Goal: Transaction & Acquisition: Purchase product/service

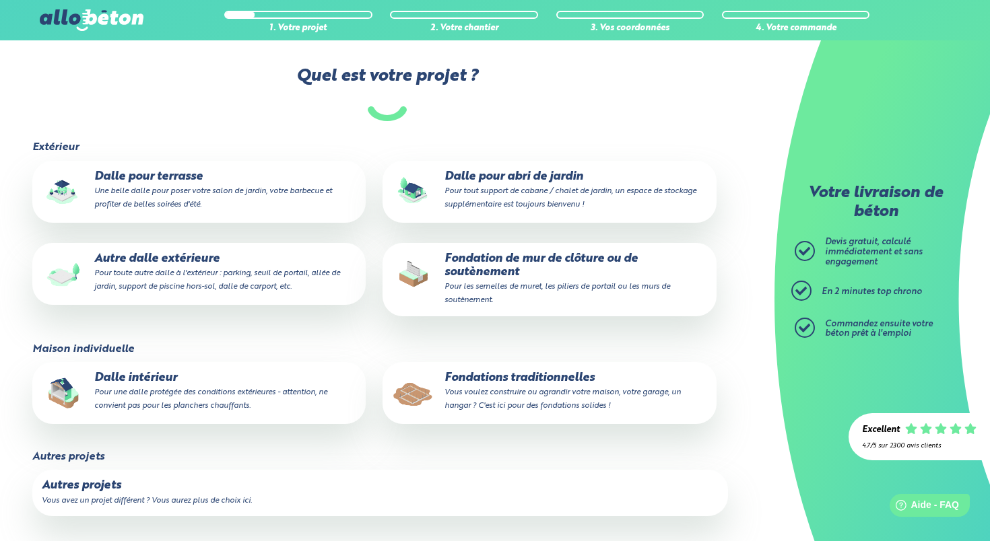
scroll to position [102, 0]
click at [139, 499] on small "Vous avez un projet différent ? Vous aurez plus de choix ici." at bounding box center [147, 502] width 210 height 8
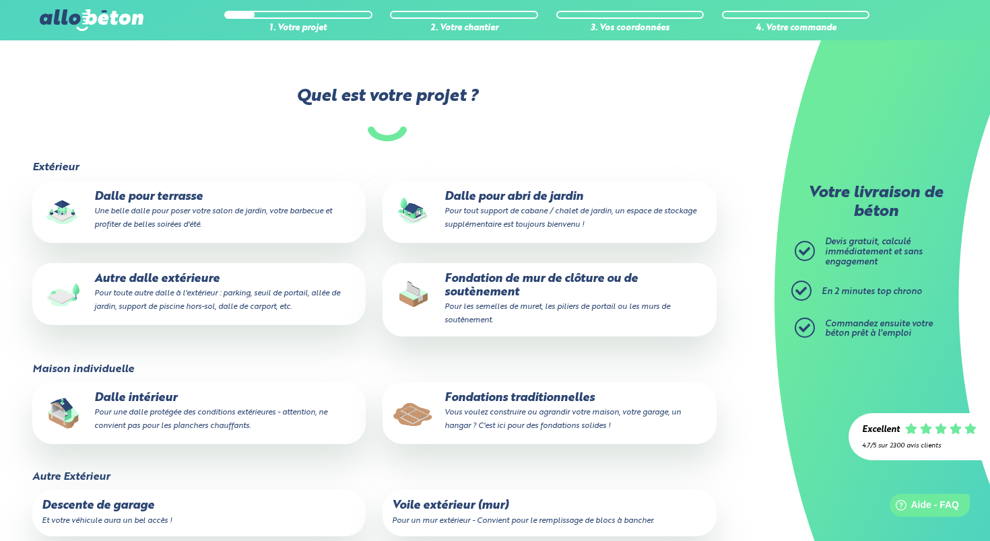
scroll to position [73, 0]
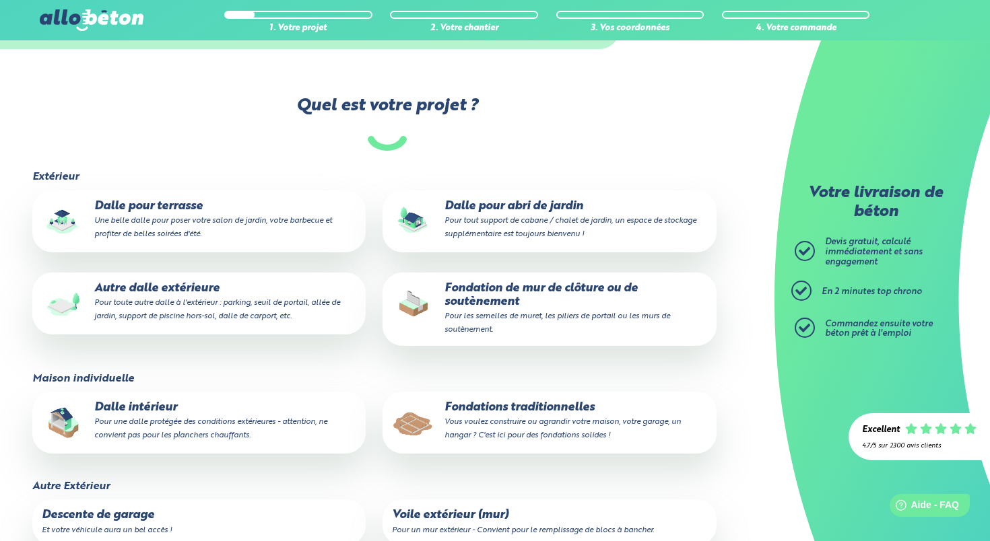
click at [134, 404] on p "Dalle intérieur Pour une dalle protégée des conditions extérieures - attention,…" at bounding box center [199, 421] width 314 height 41
click at [0, 0] on input "Dalle intérieur Pour une dalle protégée des conditions extérieures - attention,…" at bounding box center [0, 0] width 0 height 0
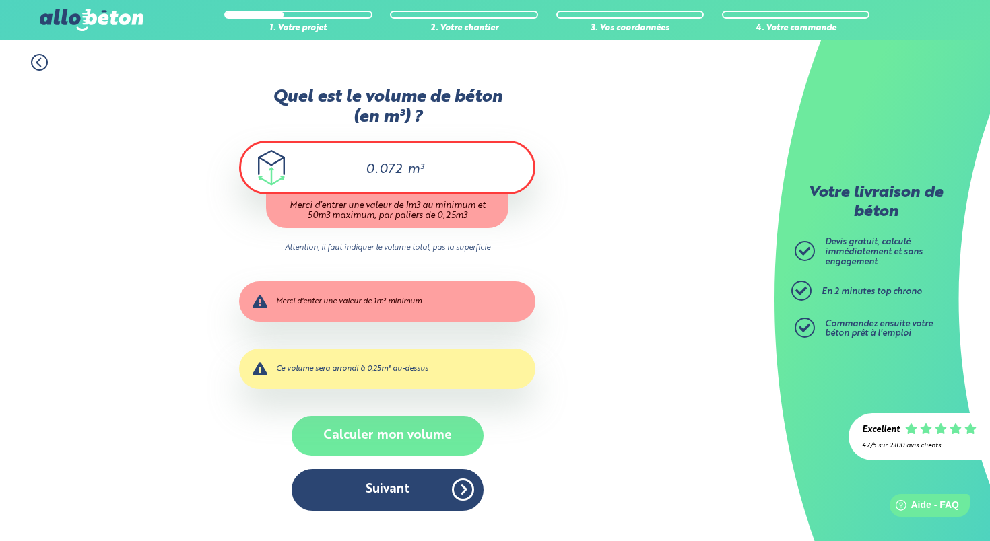
click at [395, 439] on button "Calculer mon volume" at bounding box center [387, 436] width 192 height 40
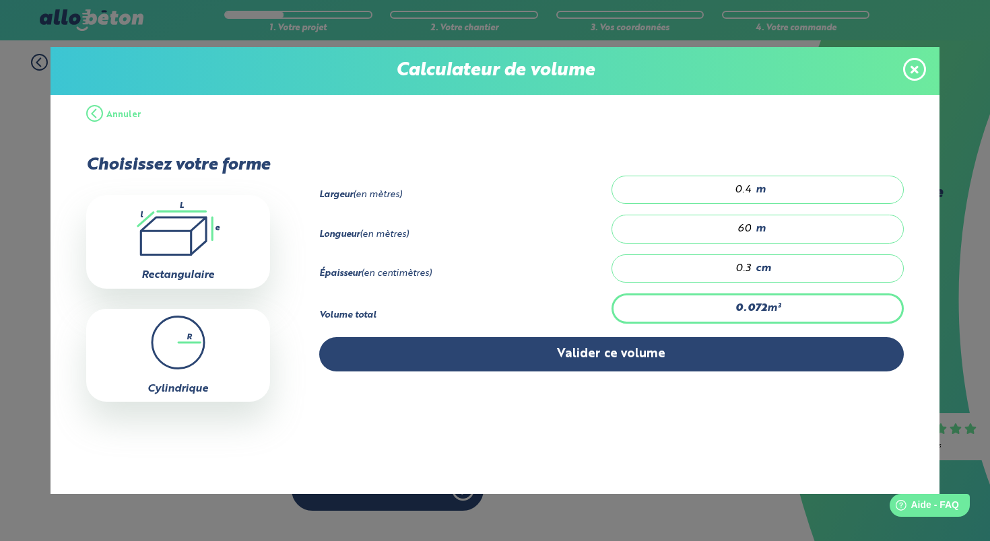
click at [788, 191] on div "0.4 m" at bounding box center [757, 190] width 292 height 28
click at [752, 191] on input "0.4" at bounding box center [688, 189] width 127 height 13
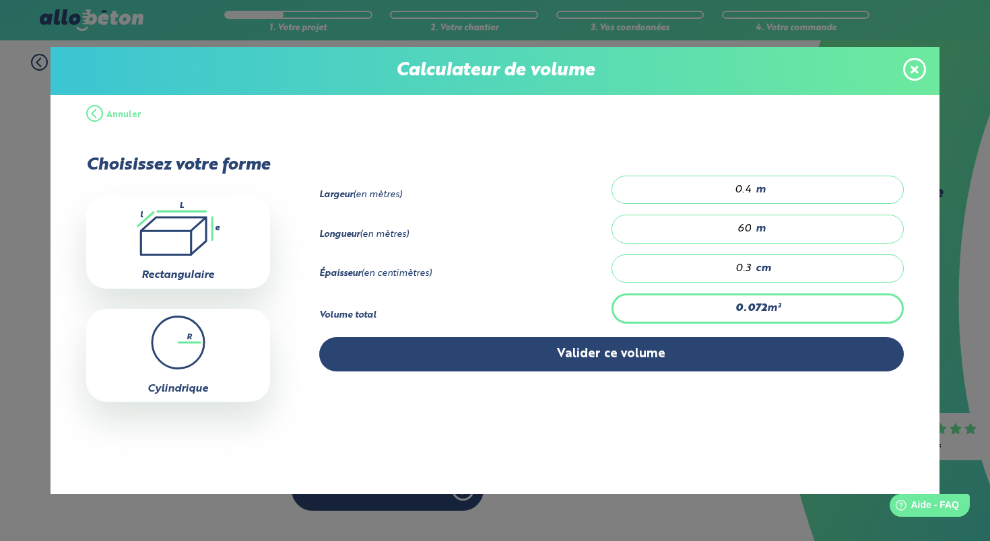
type input "0.18"
type input "1"
type input "3.06"
type input "17"
type input "0.18"
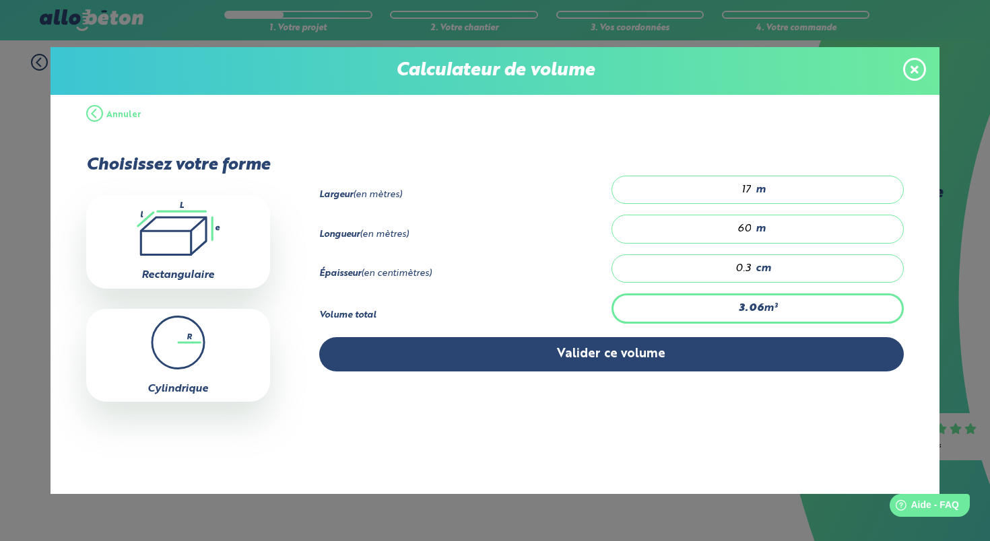
type input "1"
type input "2.88"
type input "16"
click at [750, 236] on input "60" at bounding box center [688, 228] width 127 height 13
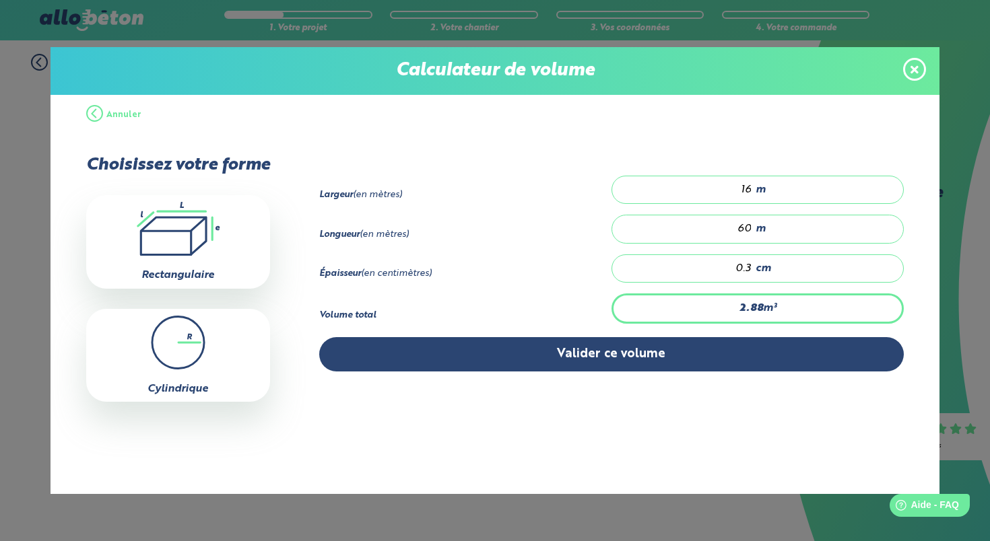
type input "0.048"
type input "1"
type input "0.672"
type input "14"
click at [752, 274] on input "0.3" at bounding box center [688, 268] width 127 height 13
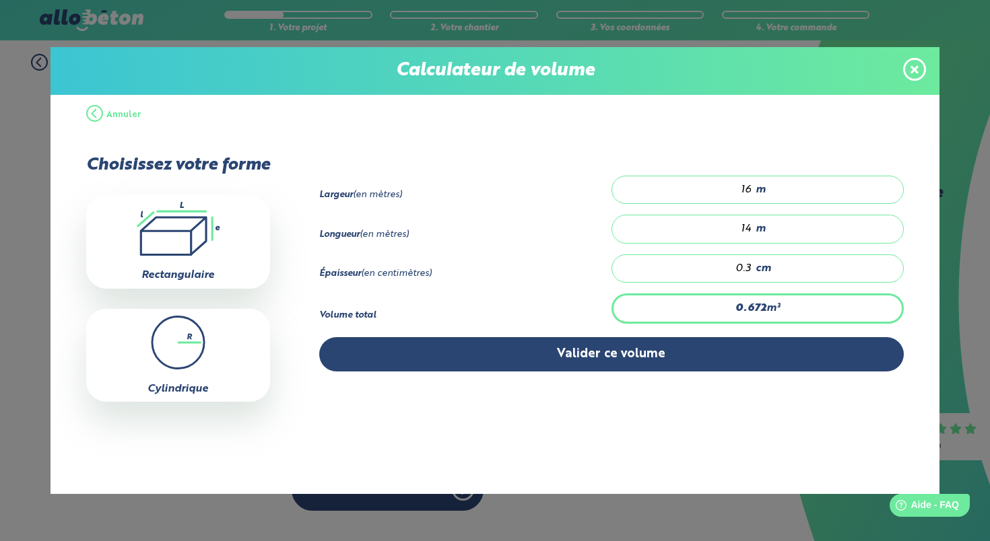
click at [752, 274] on input "0.3" at bounding box center [688, 268] width 127 height 13
click at [801, 271] on div "0.3 cm" at bounding box center [757, 268] width 292 height 28
click at [801, 273] on div "0.3 cm" at bounding box center [757, 268] width 292 height 28
type input "0"
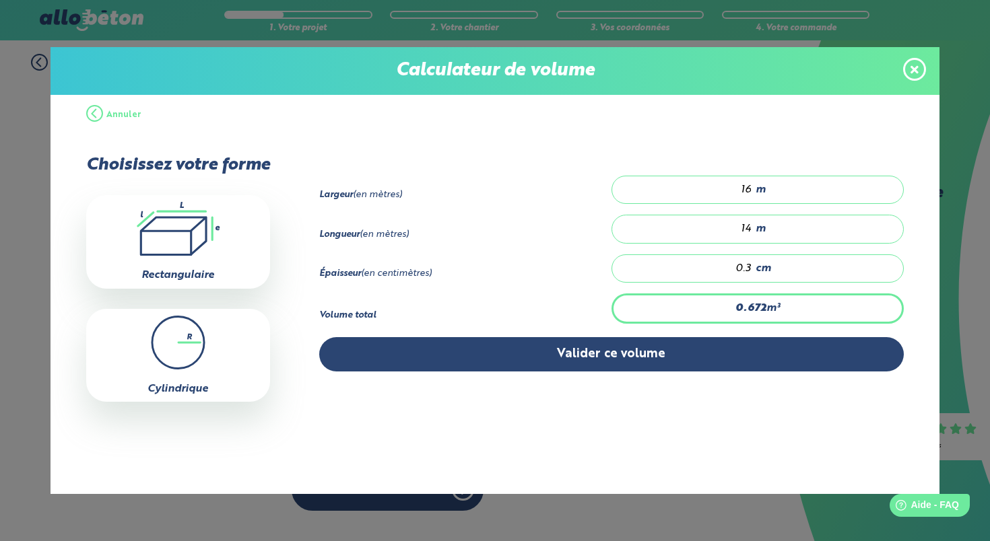
type input "0"
type input "0.448"
type input "0.2"
click at [561, 293] on div "Épaisseur (en centimètres) 0.2 cm" at bounding box center [611, 273] width 585 height 39
click at [752, 275] on input "0.2" at bounding box center [688, 268] width 127 height 13
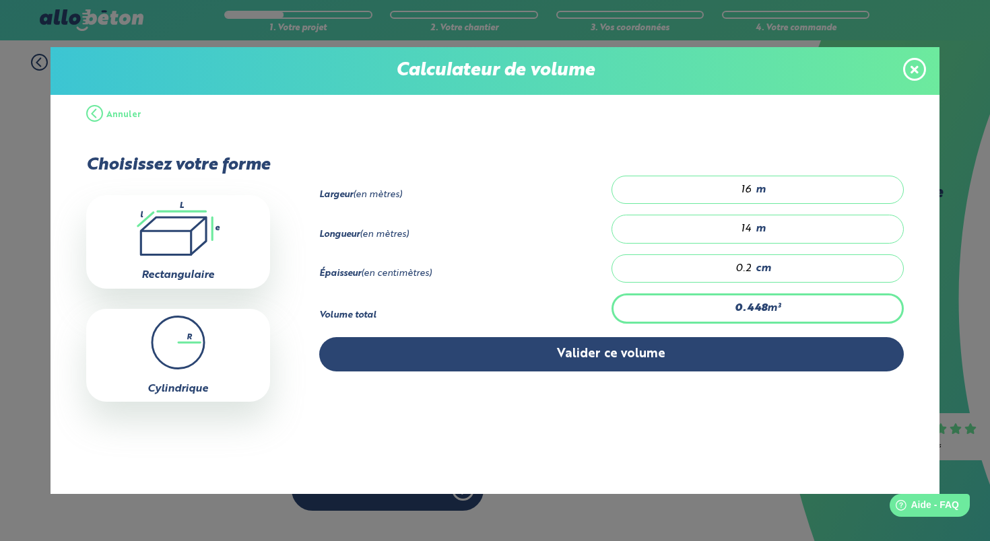
type input "0"
type input "2.24"
type input "1"
type input "0"
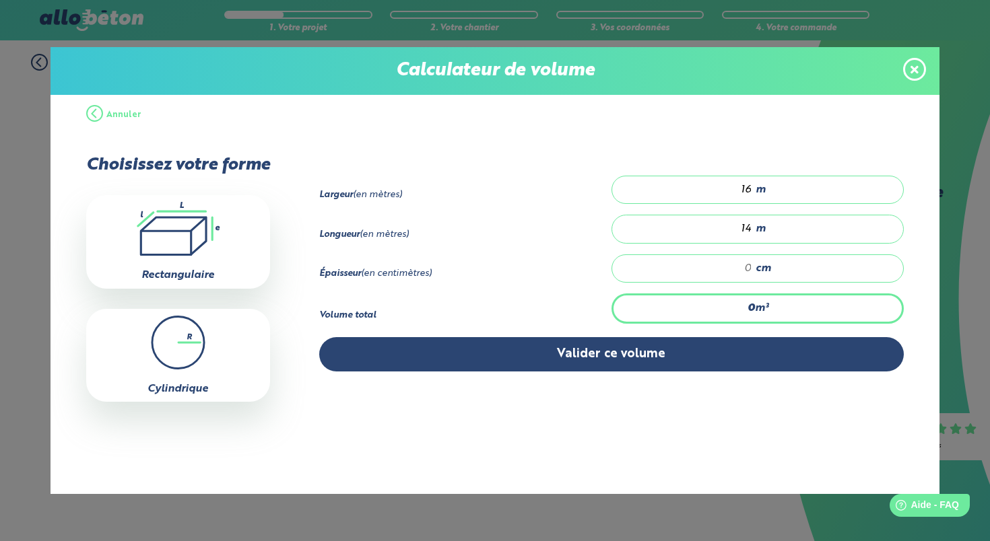
type input "2.24"
type input "1"
type input "26.88"
type input "12"
click at [765, 190] on span "m" at bounding box center [760, 190] width 10 height 12
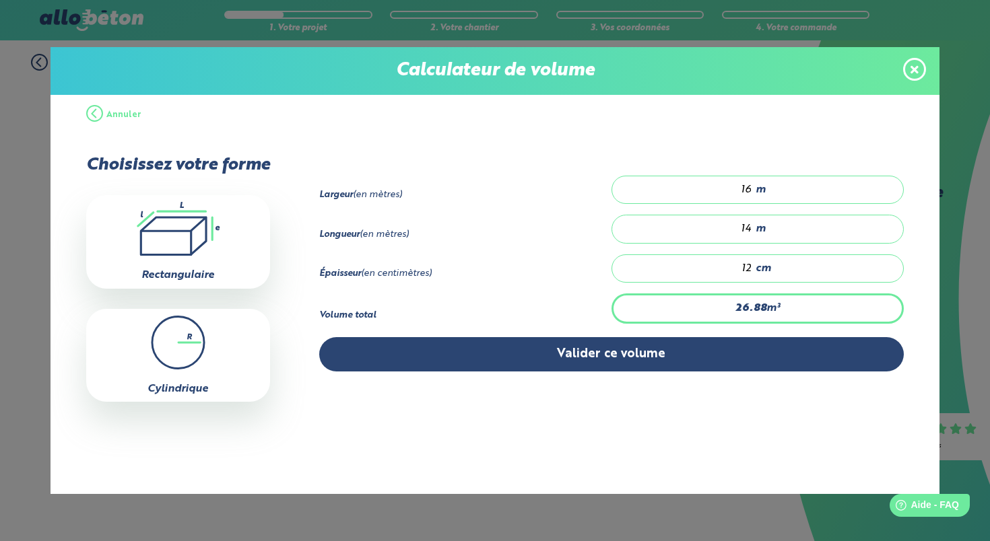
click at [765, 190] on span "m" at bounding box center [760, 190] width 10 height 12
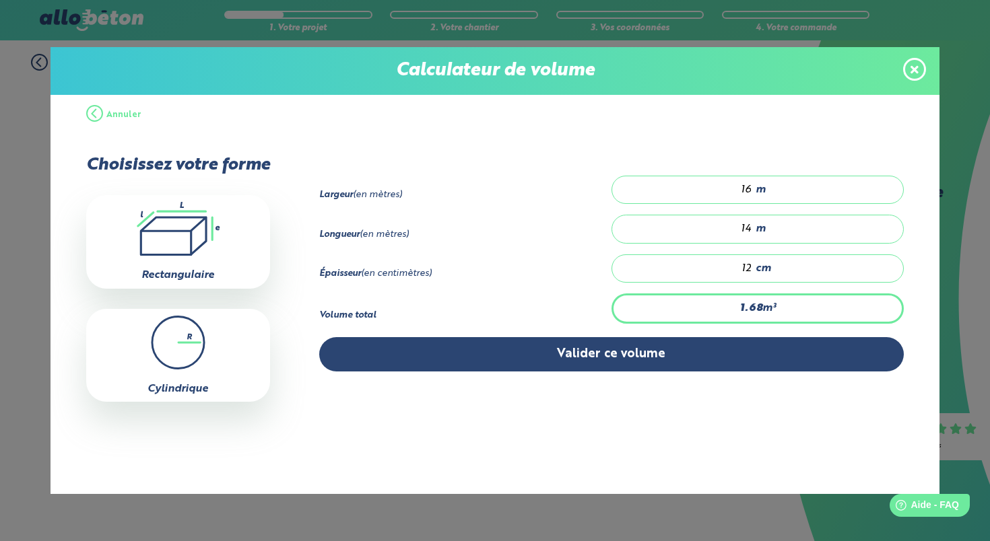
type input "1.68"
type input "1"
type input "0"
type input "6.72"
type input "4"
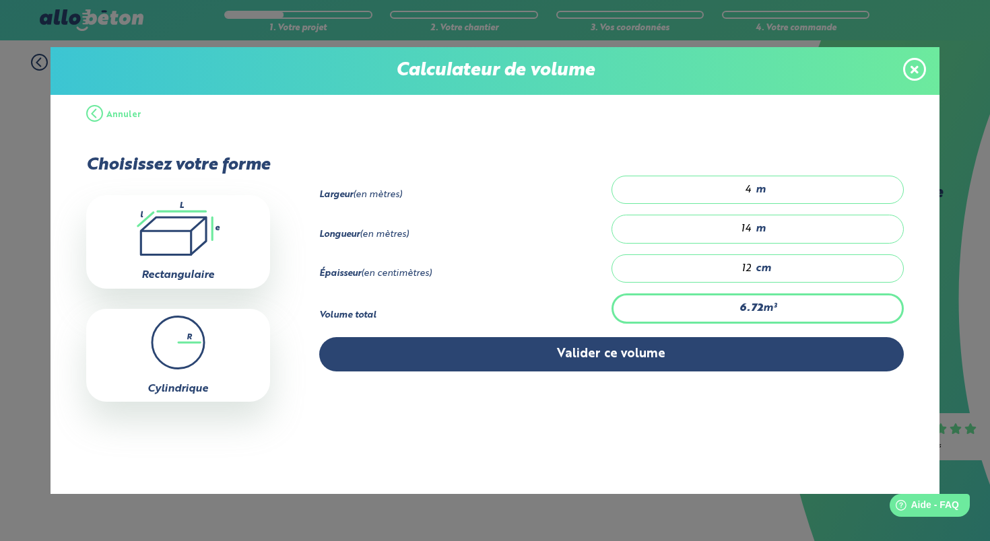
type input "0"
type input "0.672"
type input "0.4"
click at [765, 235] on span "m" at bounding box center [760, 229] width 10 height 12
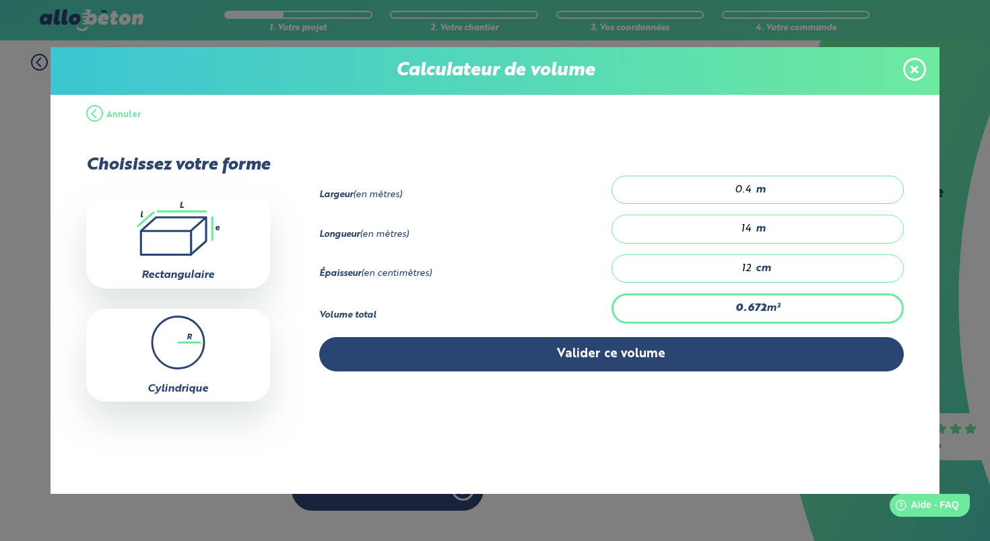
click at [765, 235] on span "m" at bounding box center [760, 229] width 10 height 12
click at [752, 192] on input "0.4" at bounding box center [688, 189] width 127 height 13
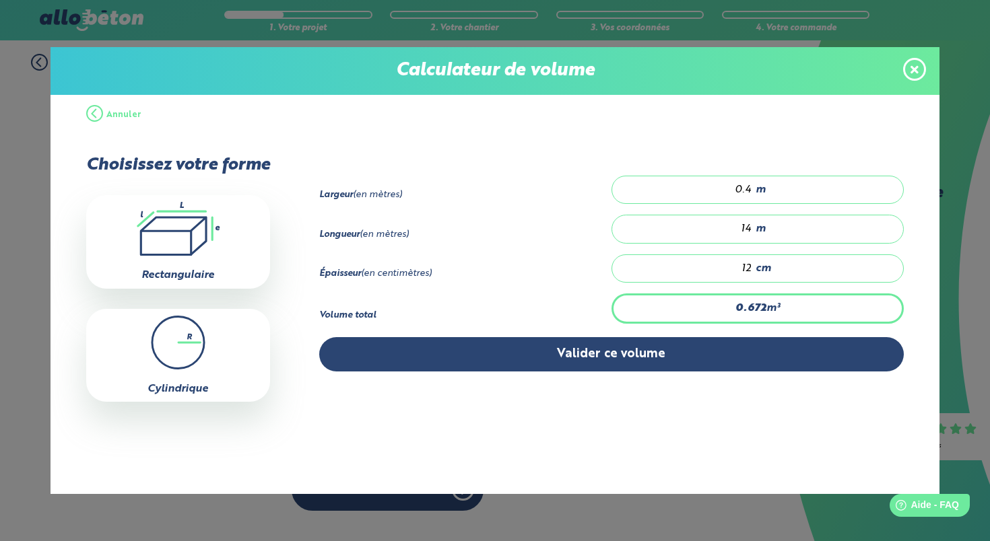
click at [752, 192] on input "0.4" at bounding box center [688, 189] width 127 height 13
type input "1.68"
type input "1"
type input "26.88"
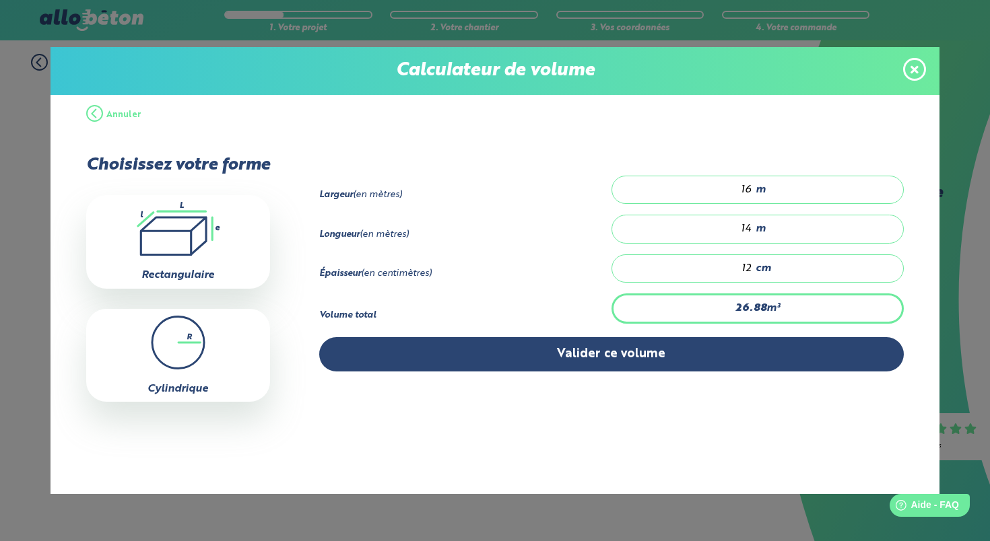
type input "16"
click at [763, 235] on span "m" at bounding box center [760, 229] width 10 height 12
click at [767, 273] on span "cm" at bounding box center [762, 269] width 15 height 12
type input "2.24"
type input "1"
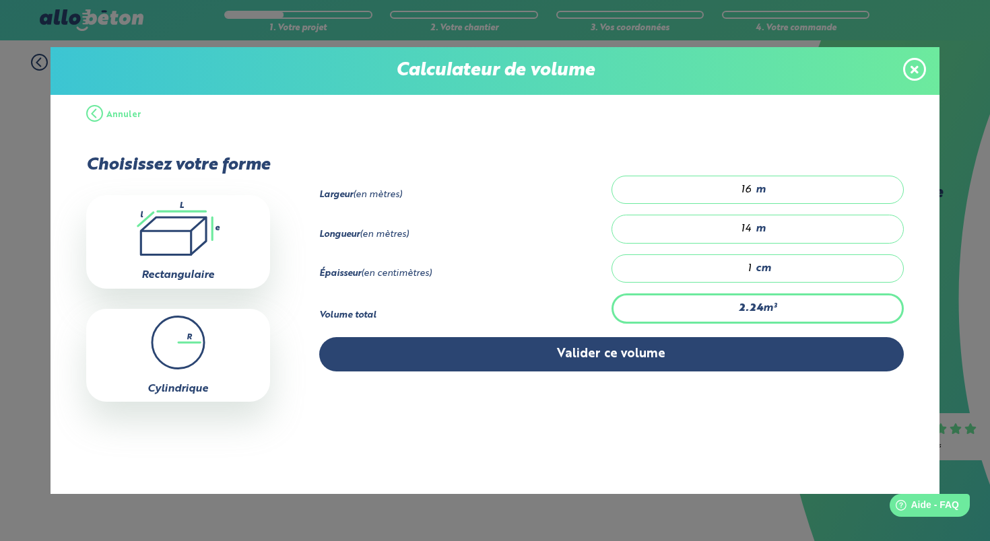
type input "0"
type input "6.72"
type input "3"
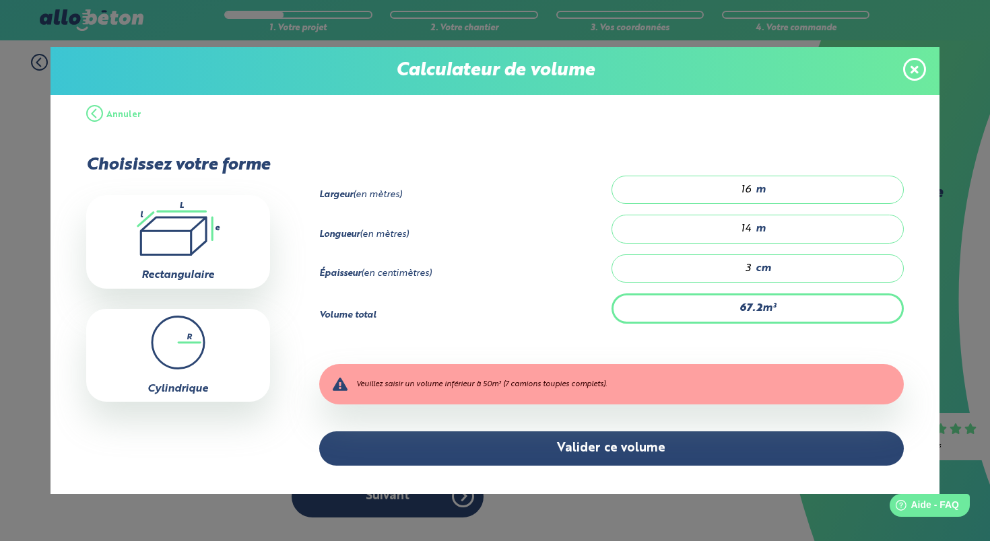
type input "67.2"
type input "30"
click at [901, 286] on div "Épaisseur (en centimètres) 30 cm" at bounding box center [611, 273] width 585 height 39
click at [918, 71] on span at bounding box center [914, 69] width 23 height 23
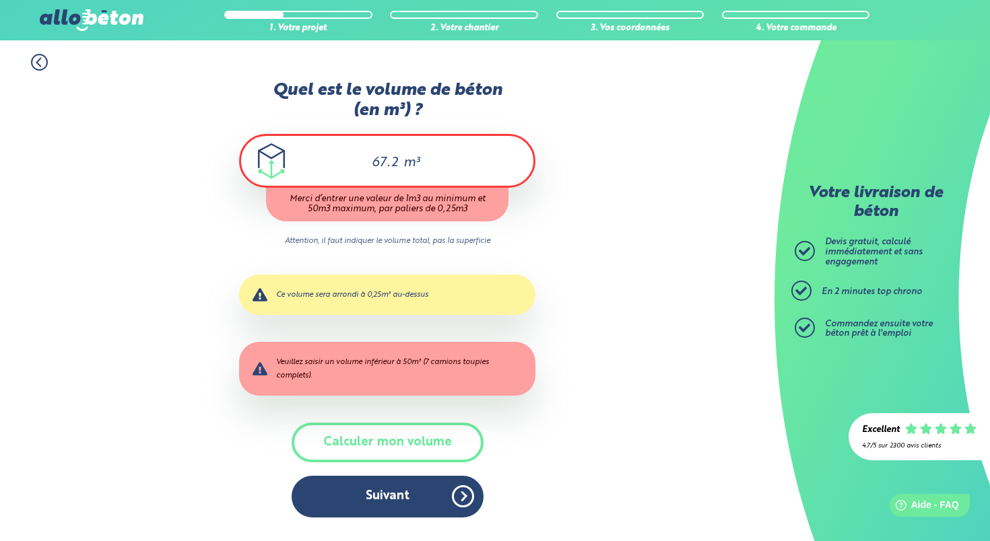
click at [42, 63] on icon at bounding box center [39, 62] width 17 height 17
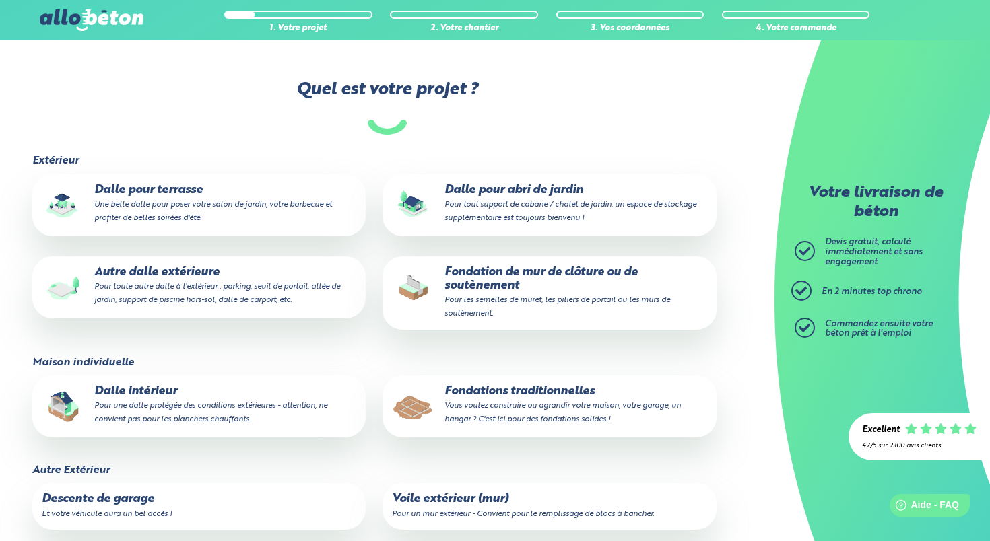
scroll to position [210, 0]
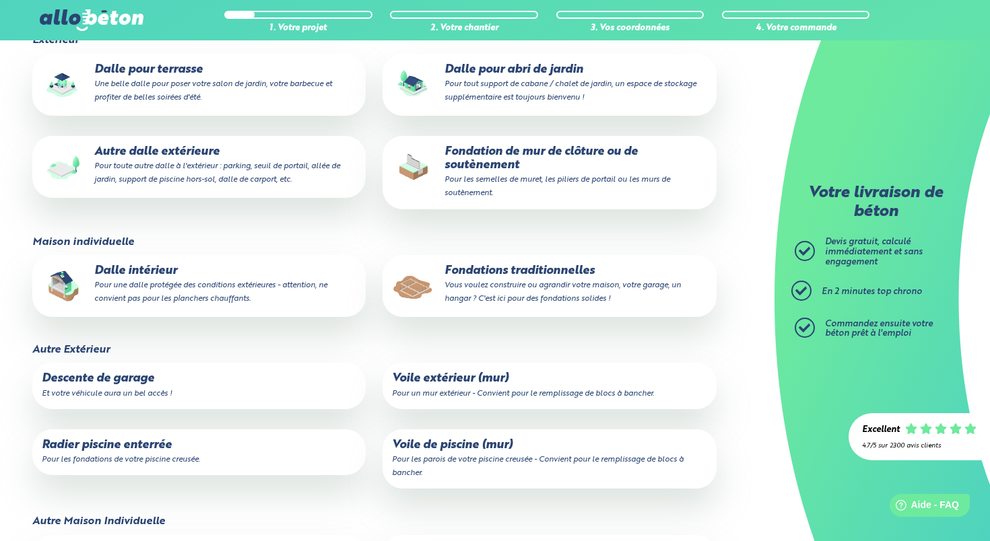
click at [475, 269] on p "Fondations traditionnelles Vous voulez construire ou agrandir votre maison, vot…" at bounding box center [549, 285] width 314 height 41
click at [0, 0] on input "Fondations traditionnelles Vous voulez construire ou agrandir votre maison, vot…" at bounding box center [0, 0] width 0 height 0
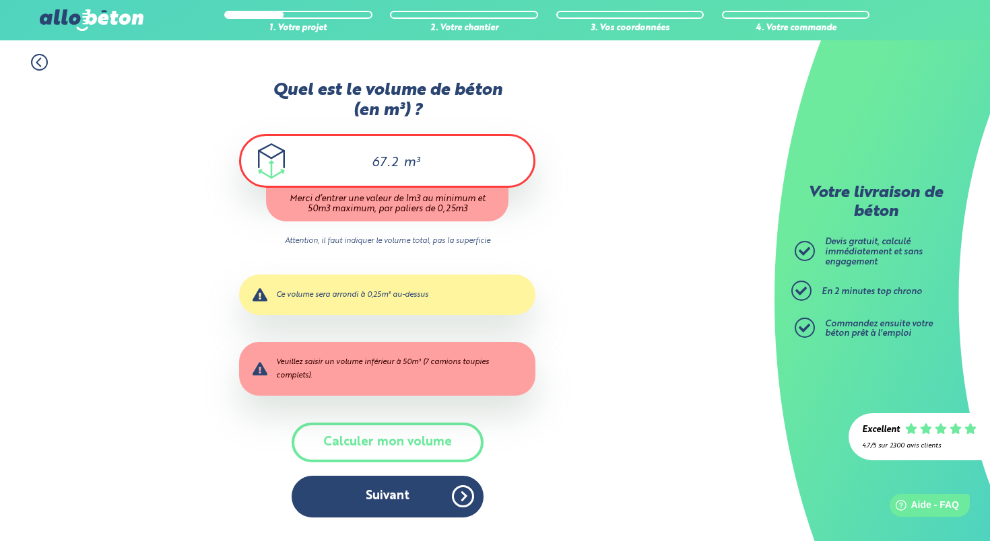
click at [371, 467] on div "Quel est le volume de béton (en m³) ? 67.2 m³ Merci d’entrer une valeur de 1m3 …" at bounding box center [387, 306] width 296 height 450
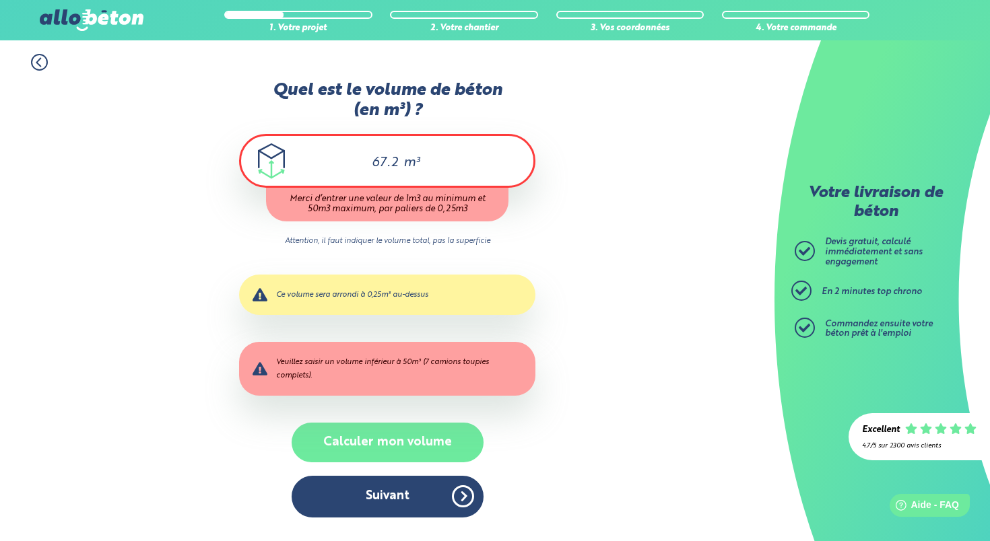
click at [370, 432] on button "Calculer mon volume" at bounding box center [387, 443] width 192 height 40
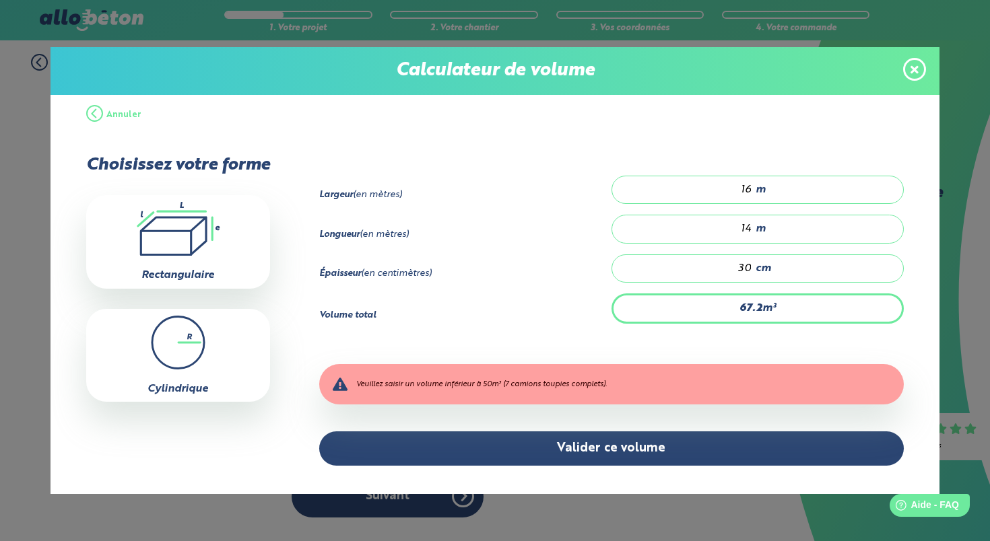
click at [752, 229] on input "14" at bounding box center [688, 228] width 127 height 13
click at [765, 190] on span "m" at bounding box center [760, 190] width 10 height 12
type input "4.2"
type input "1"
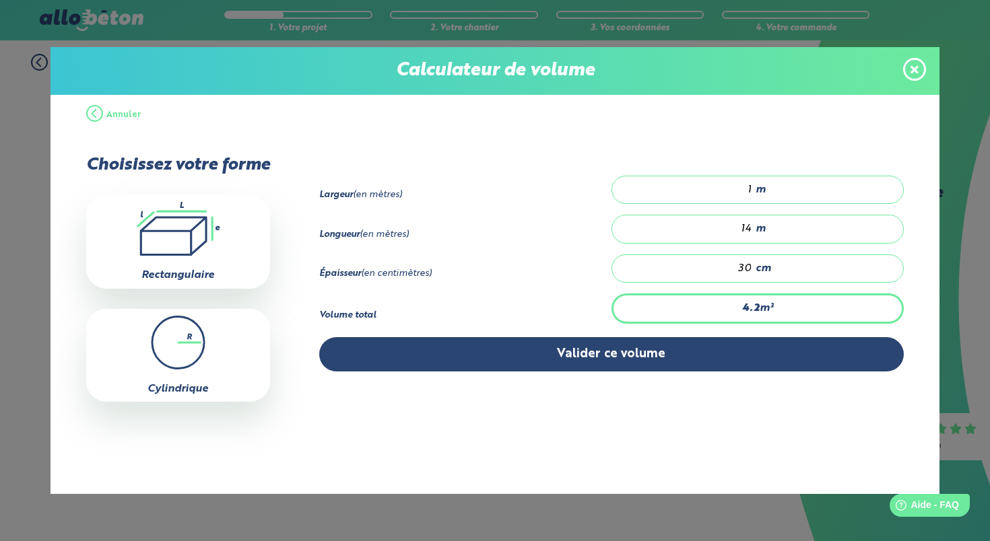
type input "0"
type input "1.68"
type input "0.4"
click at [826, 226] on div "14 m" at bounding box center [757, 229] width 292 height 28
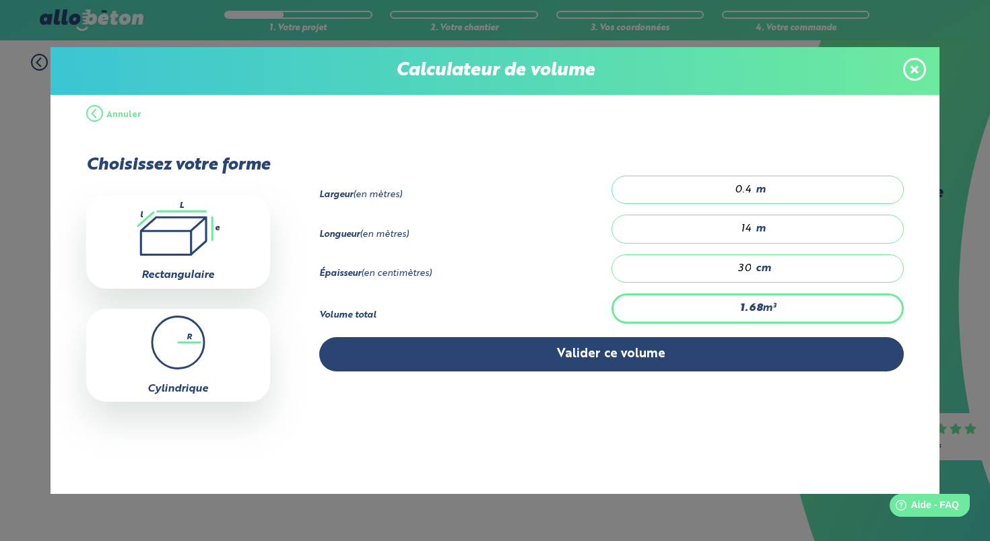
click at [814, 234] on div "14 m" at bounding box center [757, 229] width 292 height 28
type input "0.72"
type input "6"
type input "7.2"
type input "60"
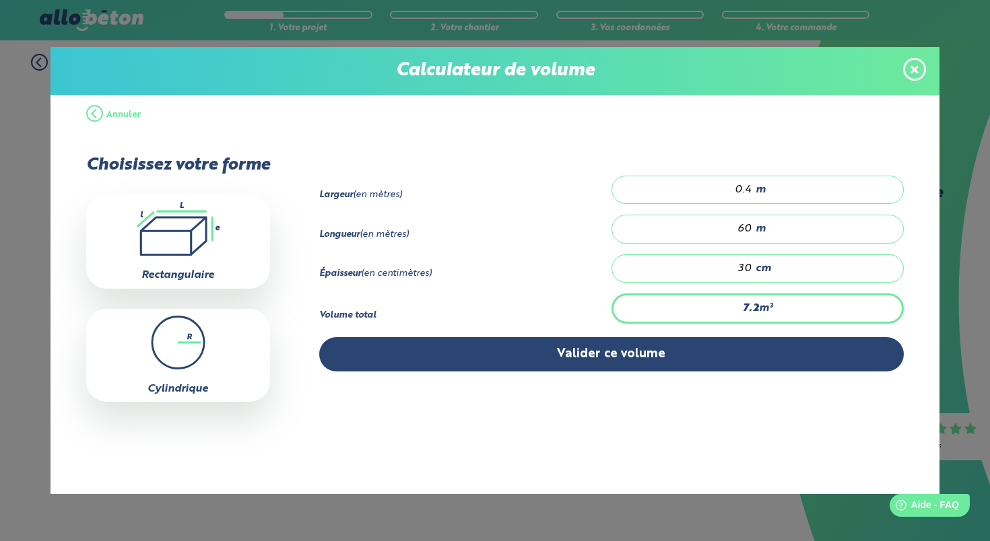
click at [920, 261] on div "Annuler Choisissez votre forme .icon-calc-rectanglea{fill:none;stroke-linecap:r…" at bounding box center [494, 294] width 889 height 399
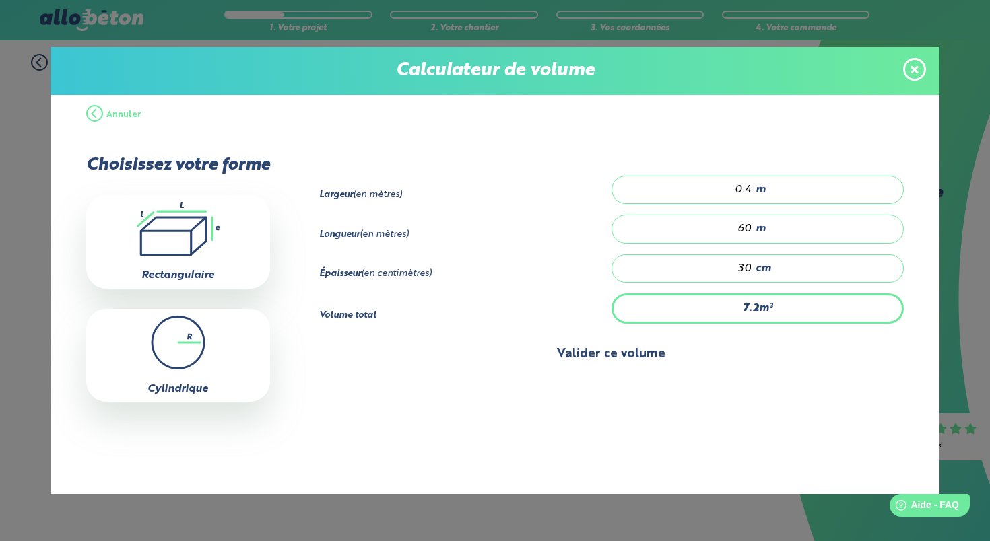
click at [585, 364] on button "Valider ce volume" at bounding box center [611, 354] width 585 height 34
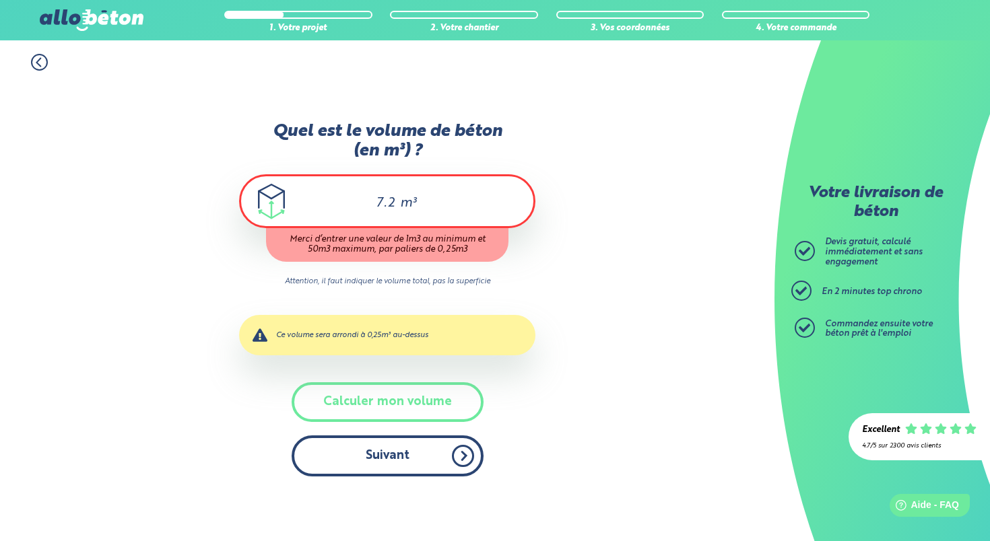
click at [372, 464] on button "Suivant" at bounding box center [387, 456] width 192 height 41
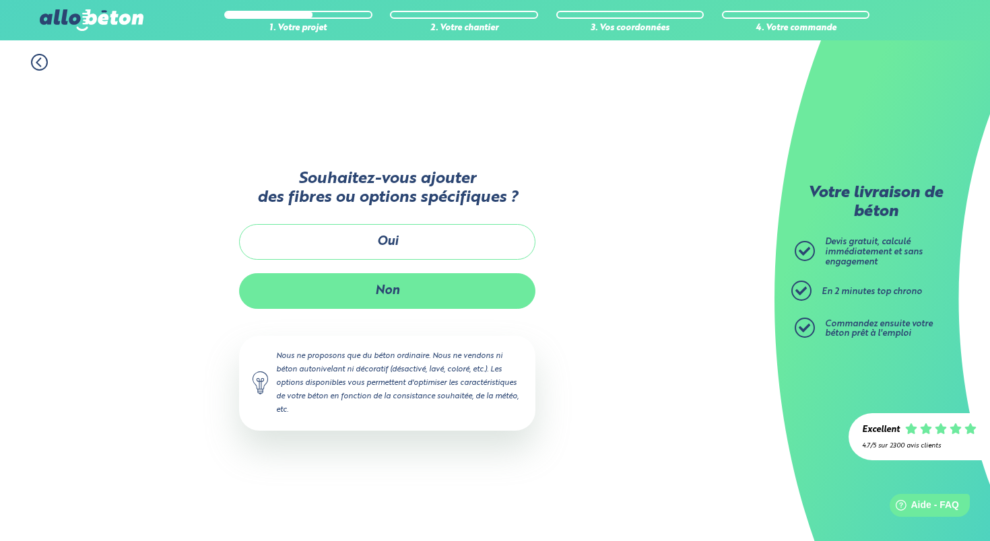
click at [388, 296] on button "Non" at bounding box center [387, 291] width 296 height 36
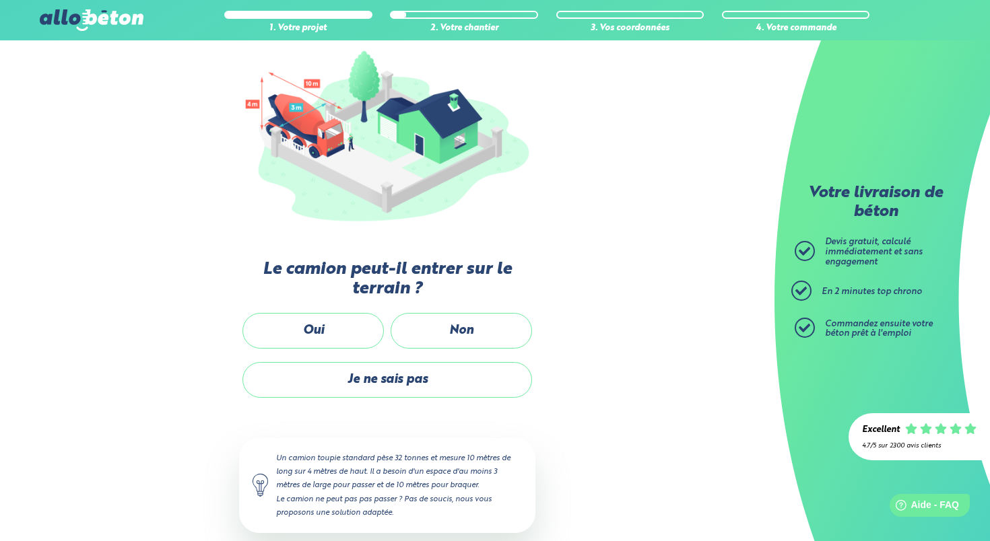
scroll to position [154, 0]
click at [299, 324] on label "Oui" at bounding box center [312, 331] width 141 height 36
click at [0, 0] on input "Oui" at bounding box center [0, 0] width 0 height 0
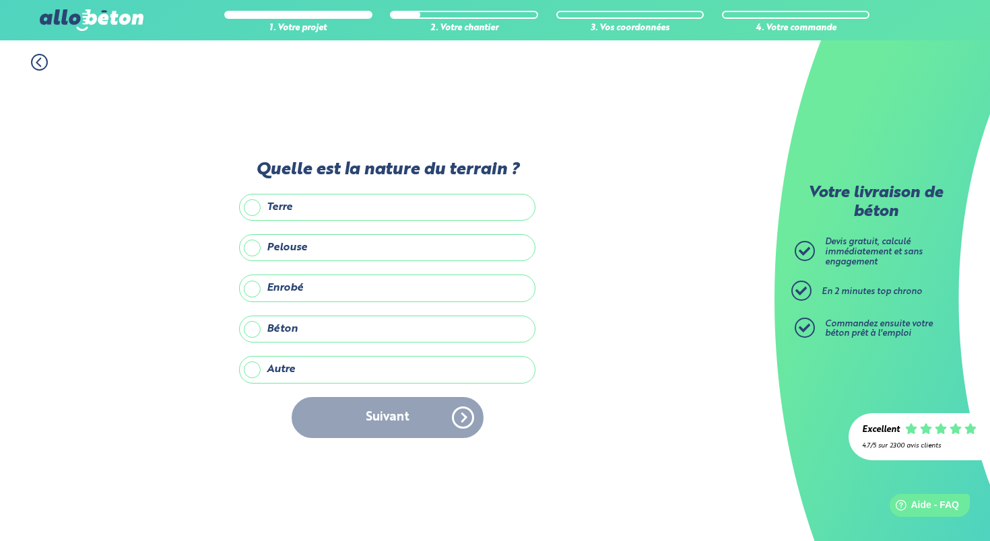
click at [251, 209] on label "Terre" at bounding box center [387, 207] width 296 height 27
click at [0, 0] on input "Terre" at bounding box center [0, 0] width 0 height 0
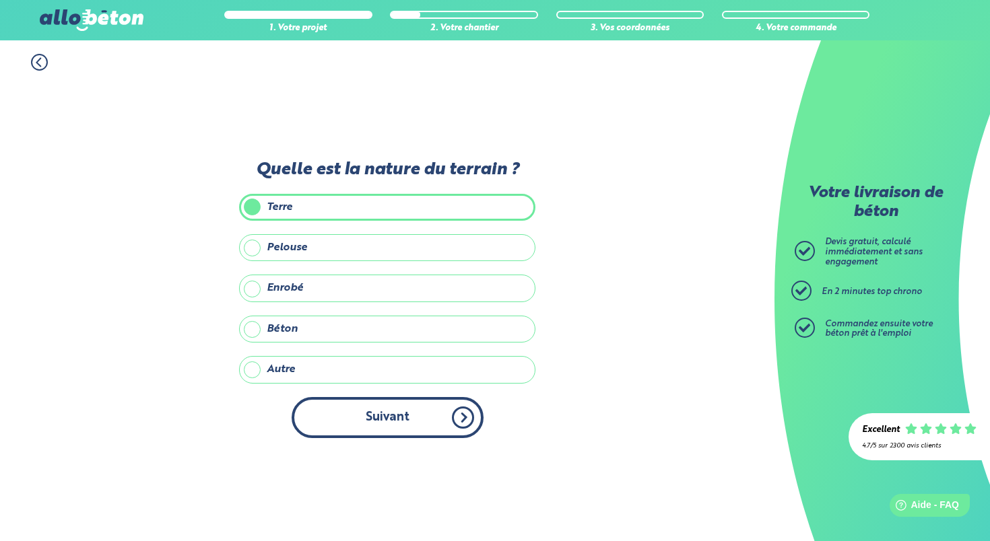
click at [383, 432] on button "Suivant" at bounding box center [387, 417] width 192 height 41
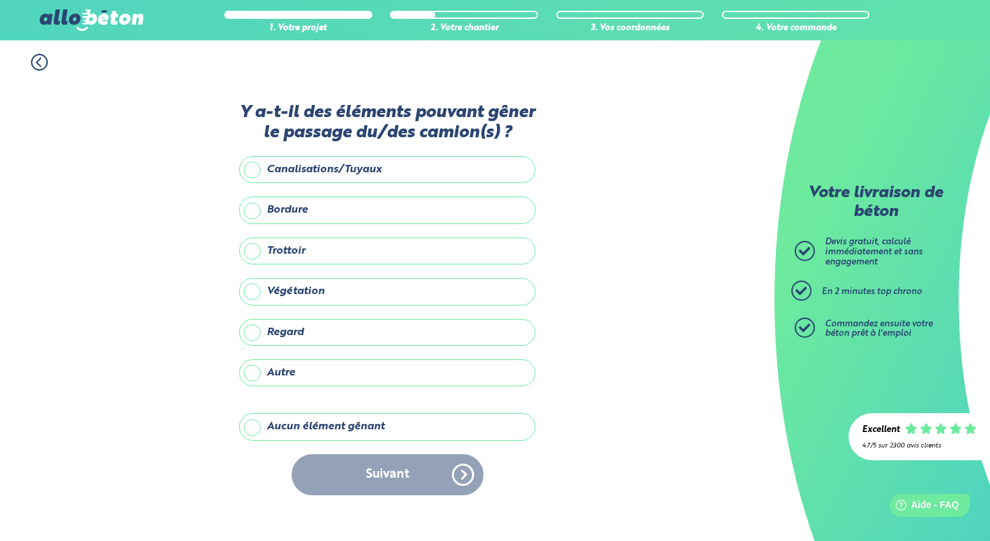
click at [252, 434] on label "Aucun élément gênant" at bounding box center [387, 426] width 296 height 27
click at [0, 0] on input "Aucun élément gênant" at bounding box center [0, 0] width 0 height 0
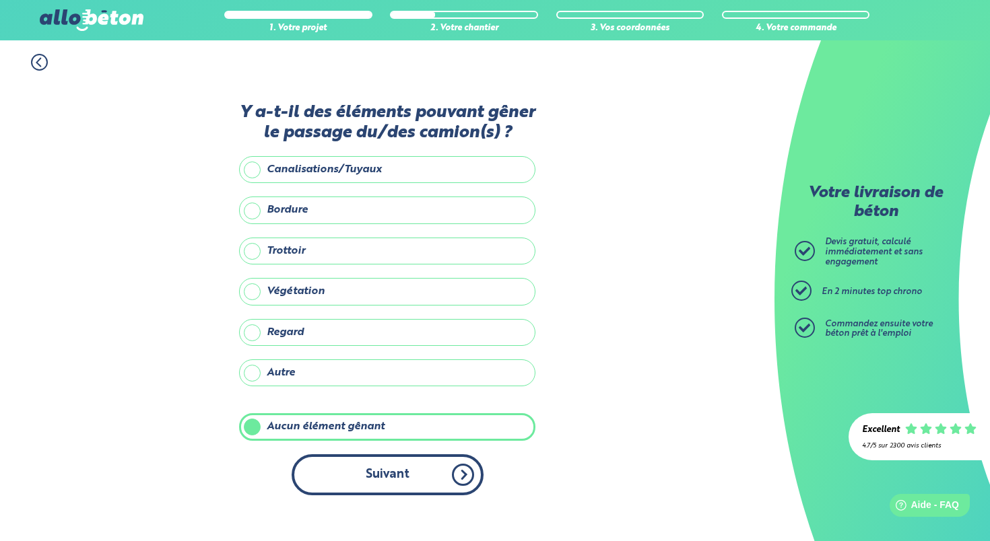
click at [380, 479] on button "Suivant" at bounding box center [387, 474] width 192 height 41
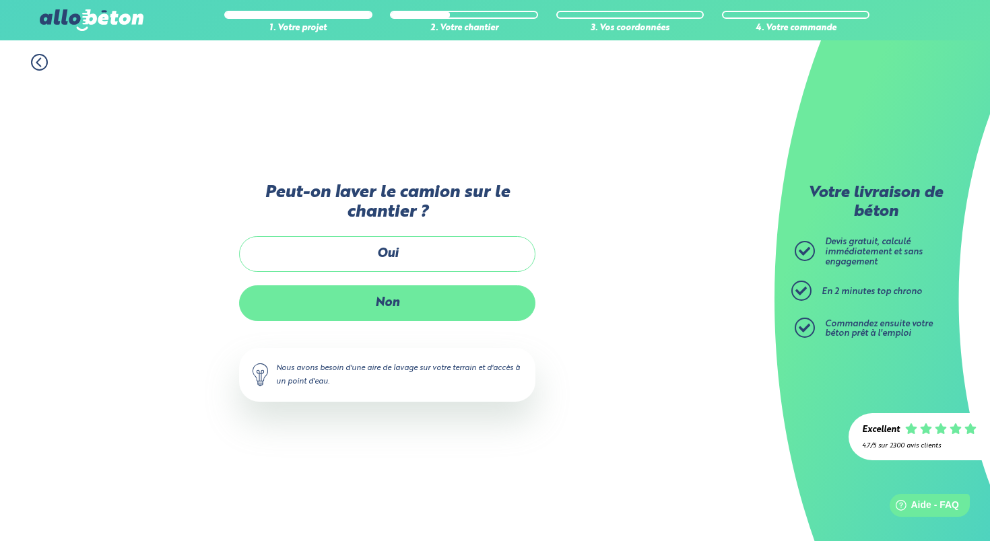
click at [374, 306] on label "Non" at bounding box center [387, 303] width 296 height 36
click at [0, 0] on input "Non" at bounding box center [0, 0] width 0 height 0
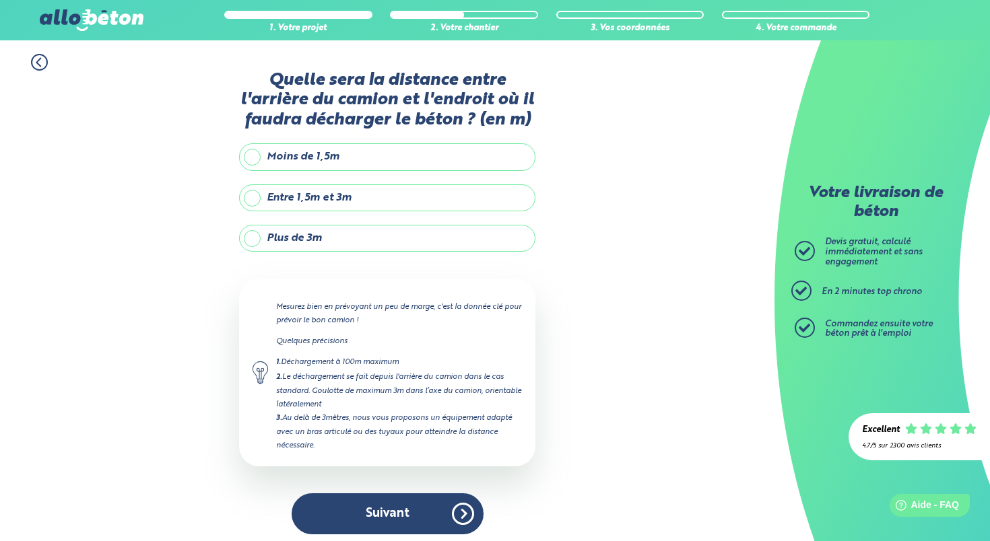
click at [253, 157] on label "Moins de 1,5m" at bounding box center [387, 156] width 296 height 27
click at [0, 0] on input "Moins de 1,5m" at bounding box center [0, 0] width 0 height 0
click at [252, 196] on label "Entre 1,5m et 3m" at bounding box center [387, 197] width 296 height 27
click at [0, 0] on input "Entre 1,5m et 3m" at bounding box center [0, 0] width 0 height 0
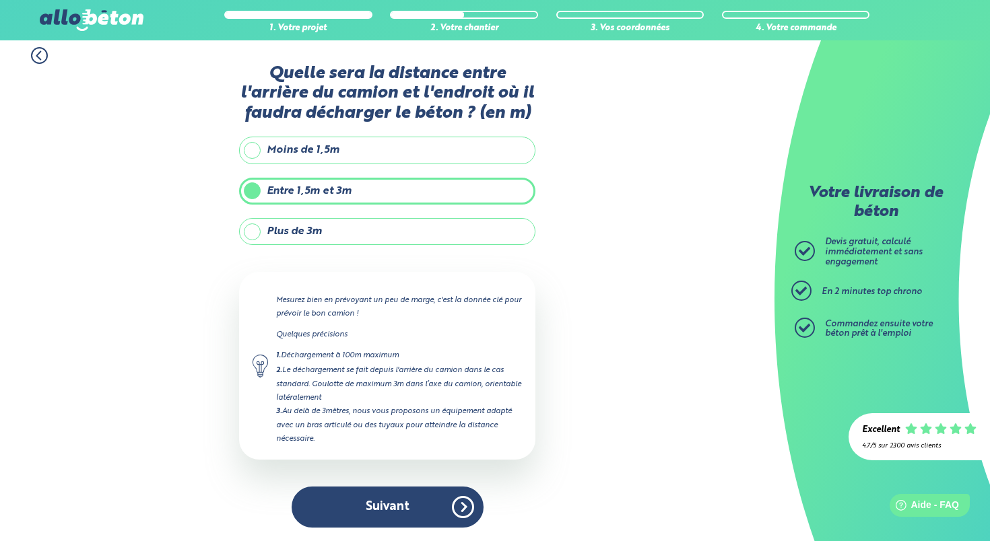
scroll to position [4, 0]
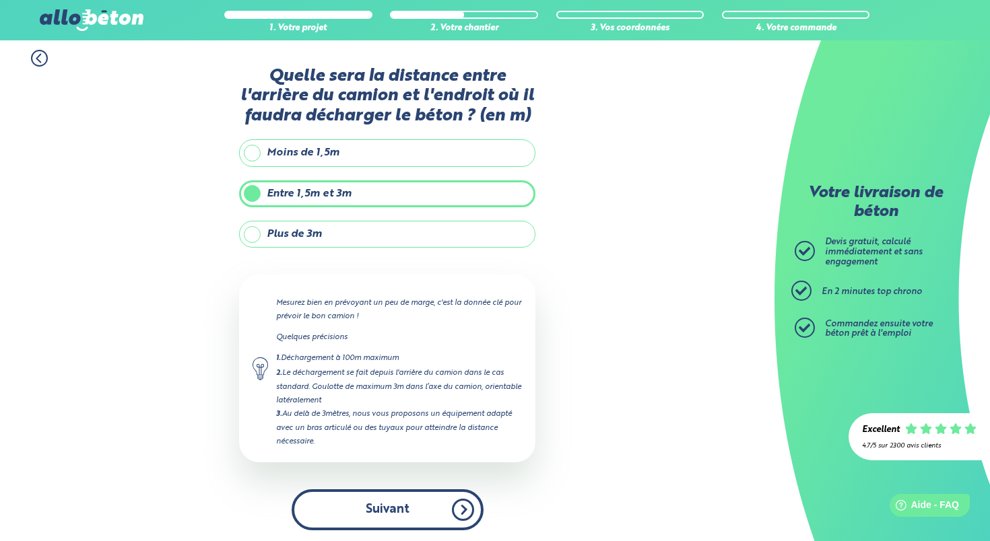
click at [380, 506] on button "Suivant" at bounding box center [387, 509] width 192 height 41
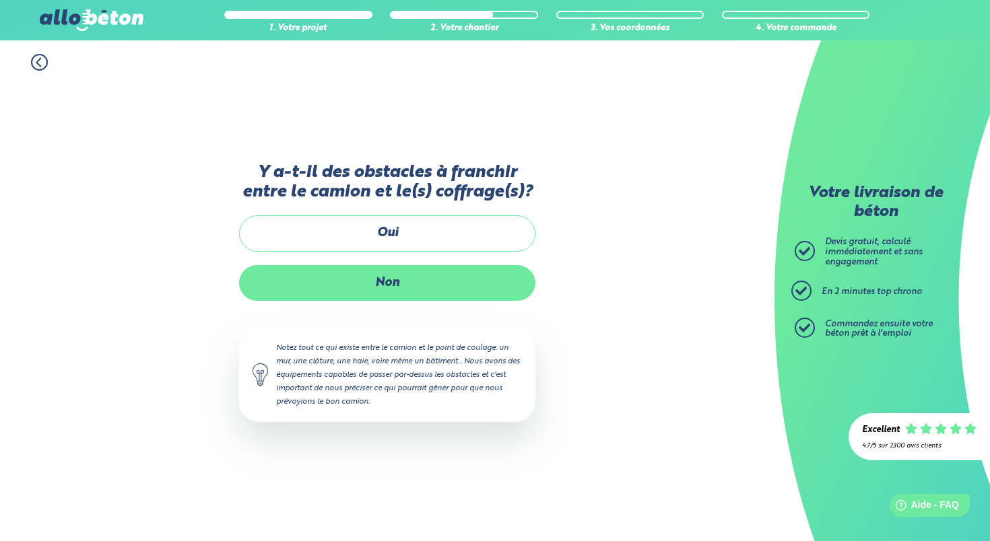
click at [411, 283] on label "Non" at bounding box center [387, 283] width 296 height 36
click at [0, 0] on input "Non" at bounding box center [0, 0] width 0 height 0
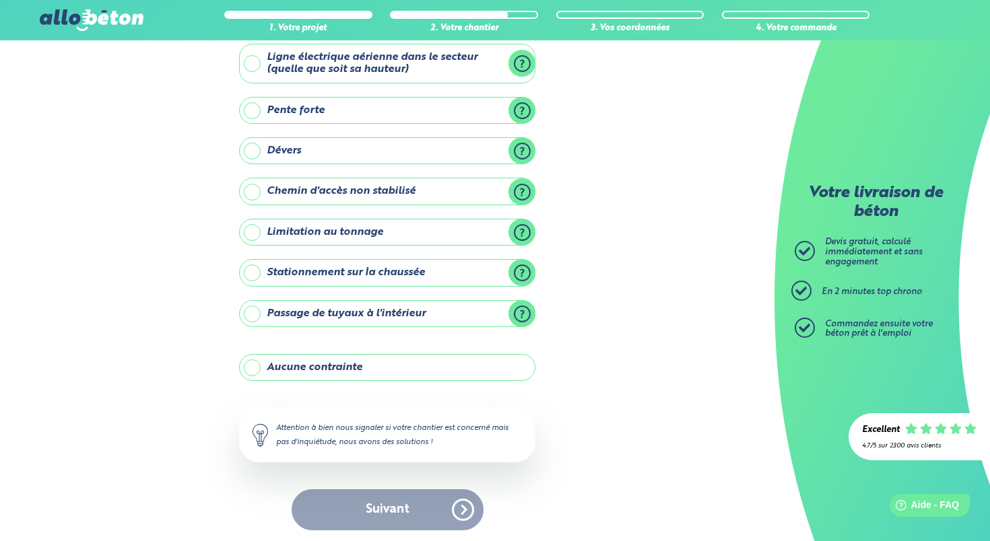
scroll to position [79, 0]
click at [315, 362] on label "Aucune contrainte" at bounding box center [387, 368] width 296 height 27
click at [0, 0] on input "Aucune contrainte" at bounding box center [0, 0] width 0 height 0
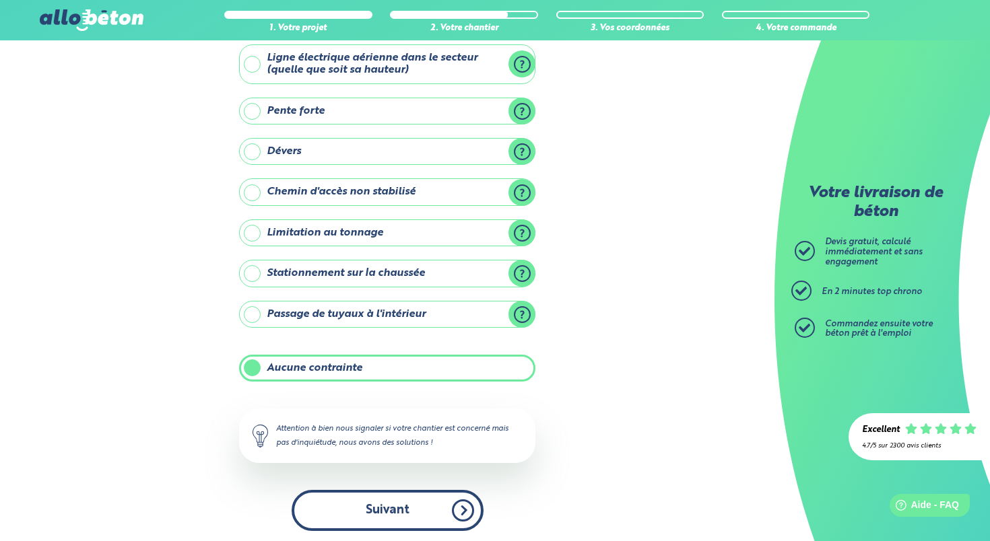
click at [384, 500] on button "Suivant" at bounding box center [387, 510] width 192 height 41
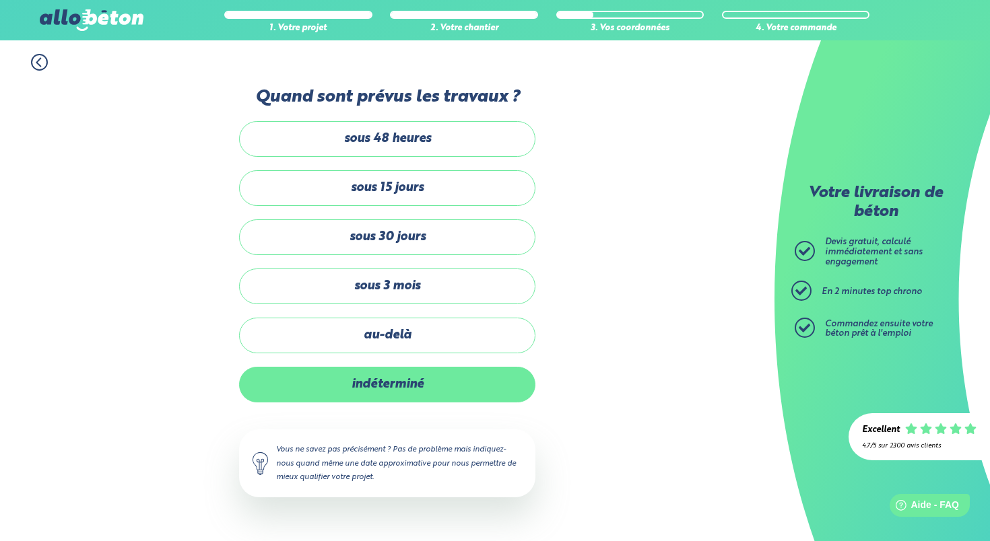
click at [426, 386] on label "indéterminé" at bounding box center [387, 385] width 296 height 36
click at [0, 0] on input "indéterminé" at bounding box center [0, 0] width 0 height 0
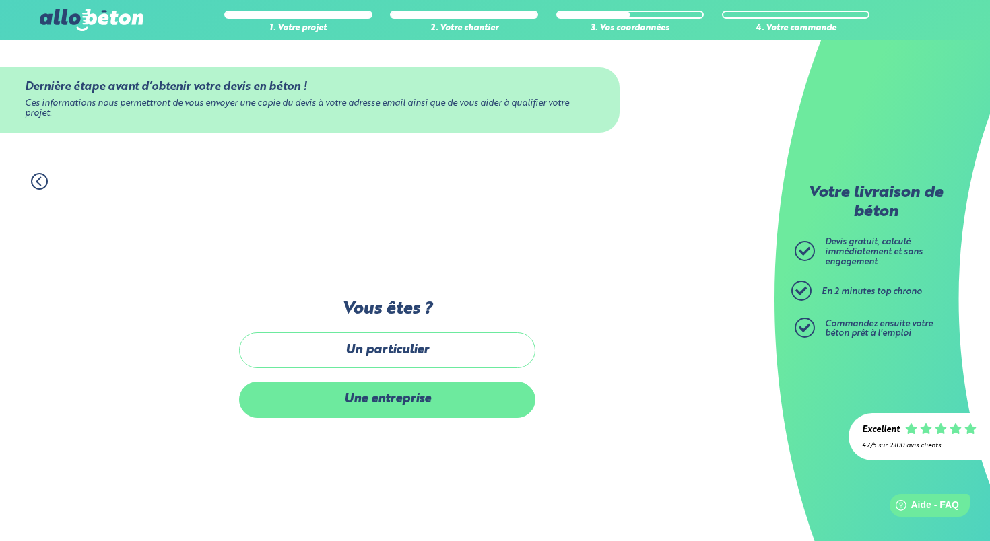
click at [454, 403] on label "Une entreprise" at bounding box center [387, 400] width 296 height 36
click at [0, 0] on input "Une entreprise" at bounding box center [0, 0] width 0 height 0
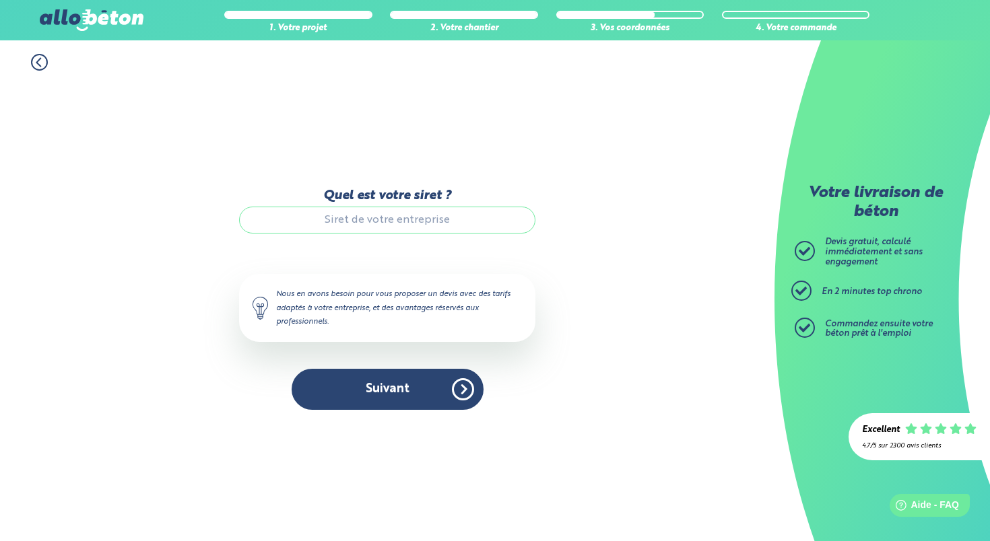
click at [399, 224] on input "Quel est votre siret ?" at bounding box center [387, 220] width 296 height 27
paste input "92243447700019"
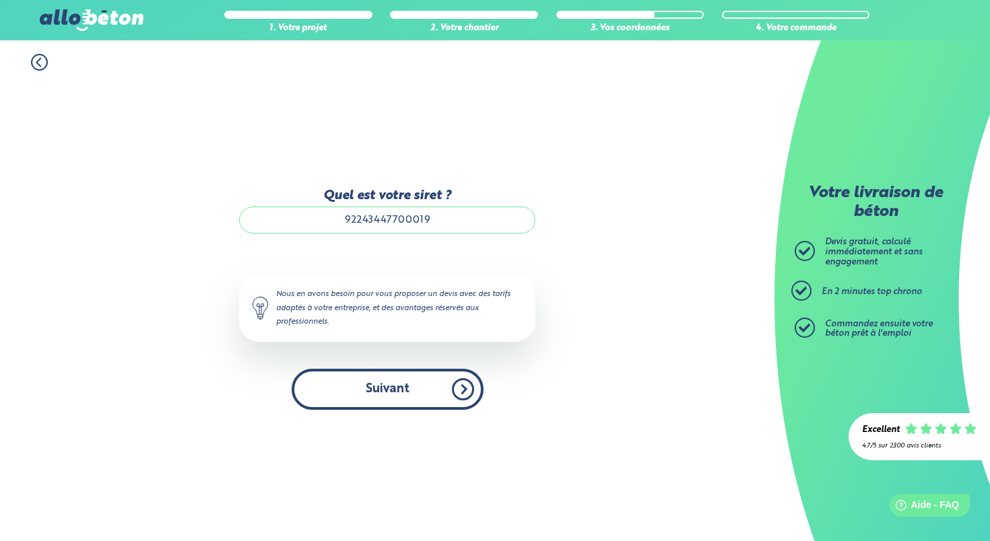
type input "92243447700019"
click at [393, 402] on button "Suivant" at bounding box center [387, 389] width 192 height 41
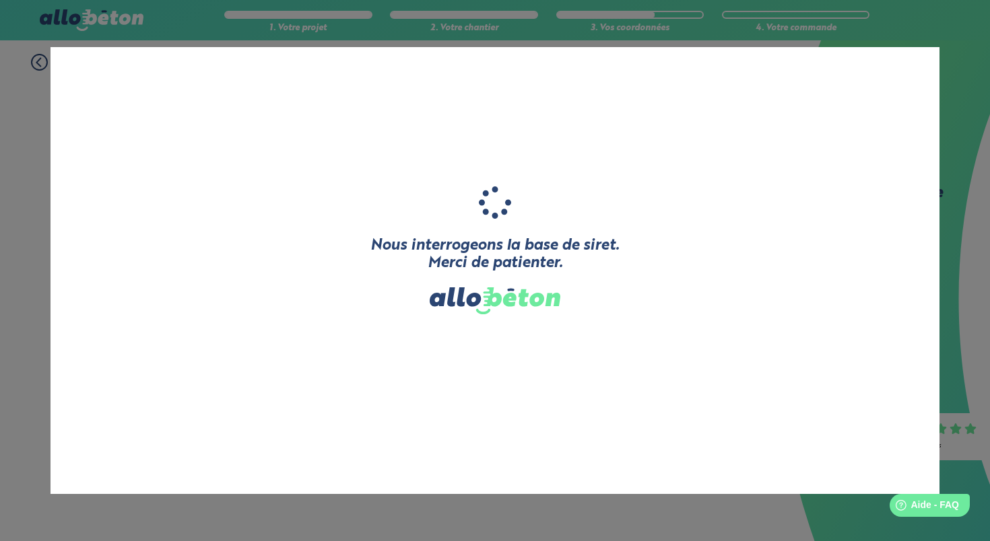
type input "CSD STRUCTURE"
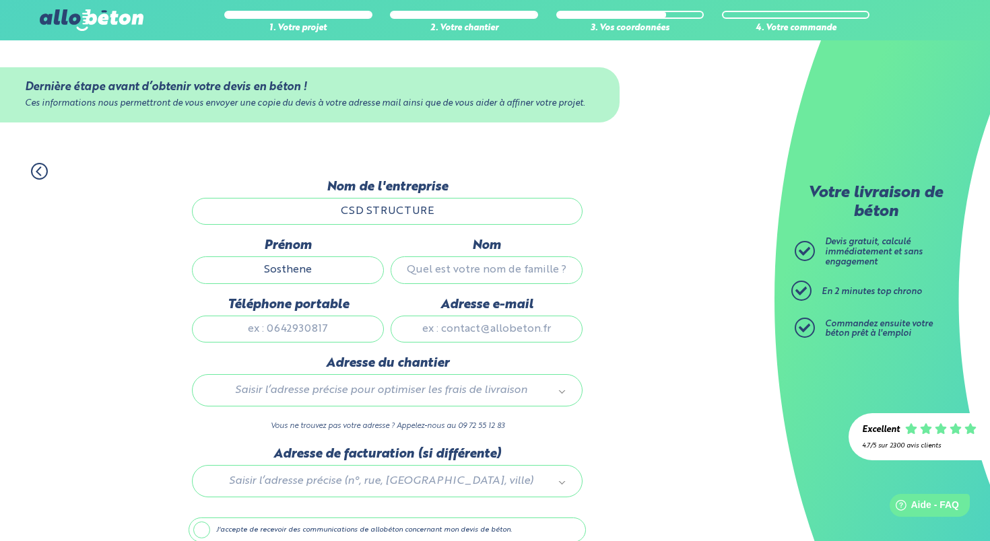
type input "Sosthene"
type input "[PERSON_NAME]"
click at [658, 291] on div "1. Votre projet 2. Votre chantier 3. Vos coordonnées 4. Votre commande Dernière…" at bounding box center [387, 376] width 774 height 455
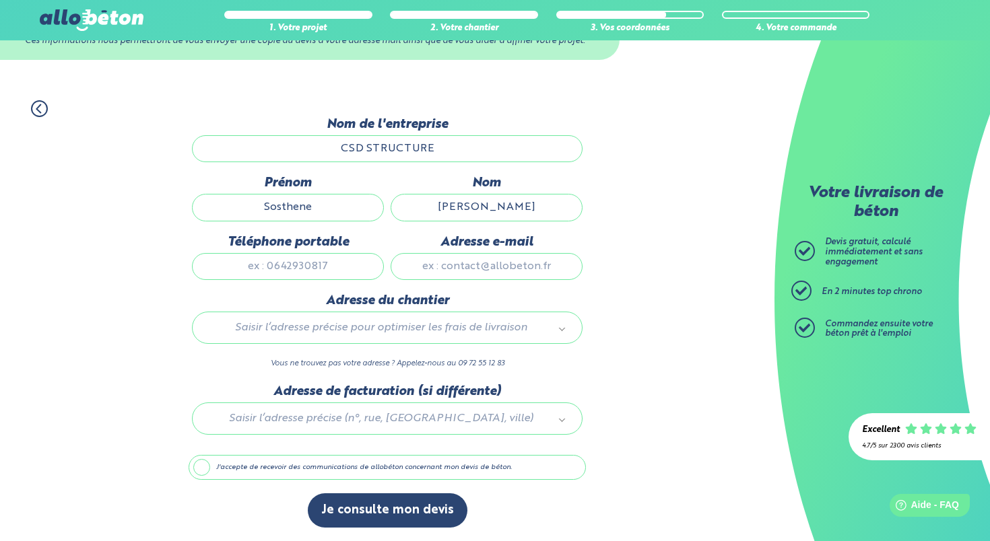
scroll to position [71, 0]
type input "0643813908"
click at [648, 289] on div "1. Votre projet 2. Votre chantier 3. Vos coordonnées 4. Votre commande Dernière…" at bounding box center [387, 314] width 774 height 455
type input "[EMAIL_ADDRESS][DOMAIN_NAME]"
click at [638, 297] on div "1. Votre projet 2. Votre chantier 3. Vos coordonnées 4. Votre commande Dernière…" at bounding box center [387, 314] width 774 height 455
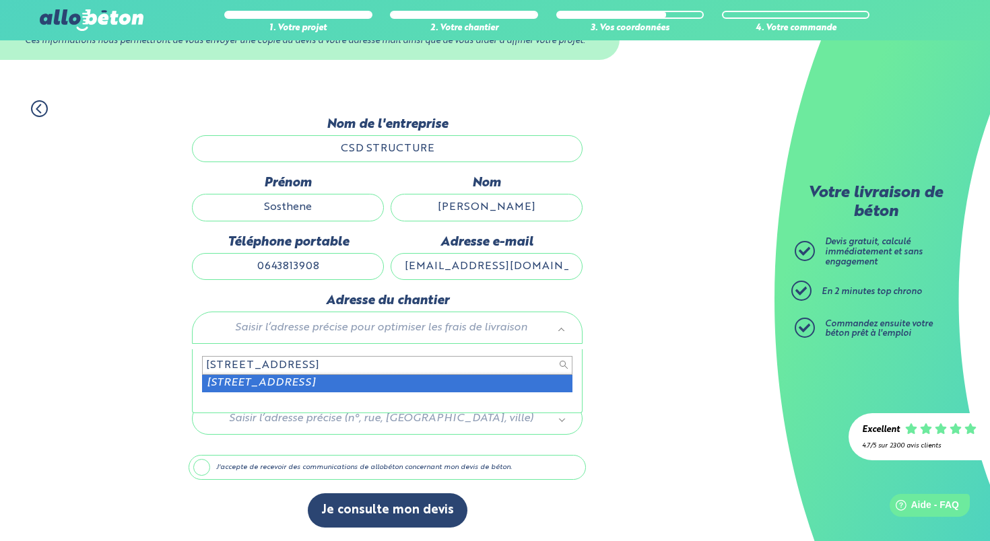
type input "[STREET_ADDRESS]"
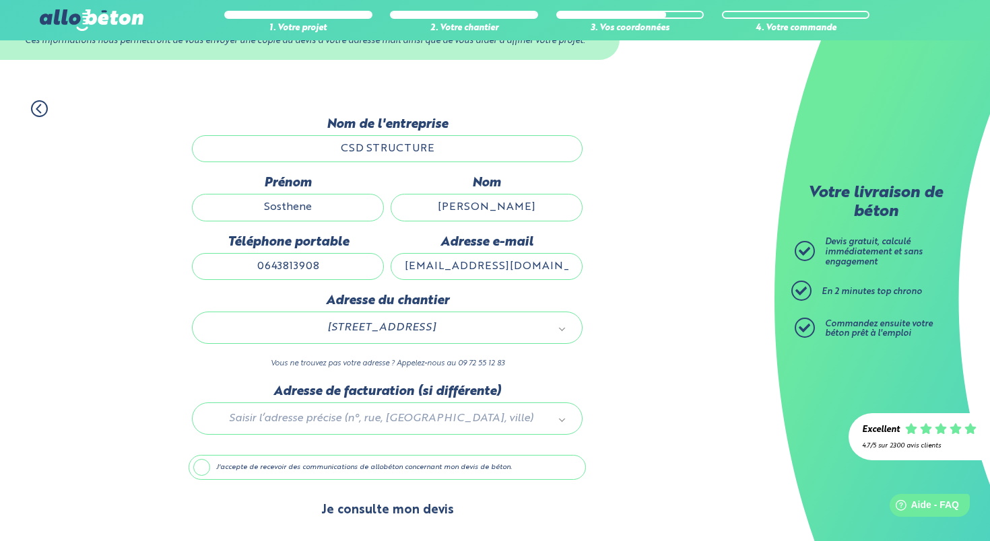
click at [388, 509] on button "Je consulte mon devis" at bounding box center [388, 510] width 160 height 34
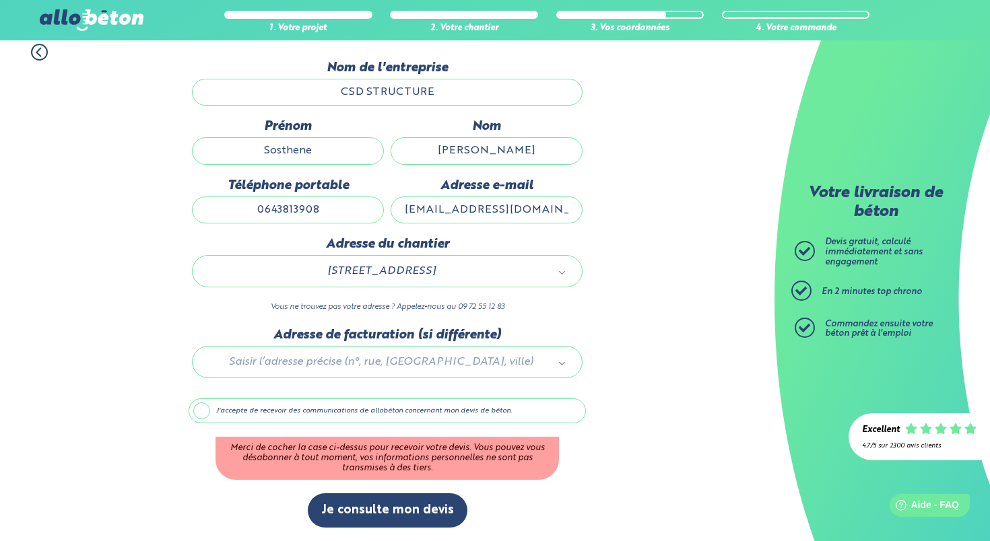
scroll to position [126, 0]
click at [382, 515] on button "Je consulte mon devis" at bounding box center [388, 510] width 160 height 34
click at [378, 504] on button "Je consulte mon devis" at bounding box center [388, 510] width 160 height 34
click at [206, 413] on label "J'accepte de recevoir des communications de allobéton concernant mon devis de b…" at bounding box center [386, 412] width 397 height 26
click at [0, 0] on input "J'accepte de recevoir des communications de allobéton concernant mon devis de b…" at bounding box center [0, 0] width 0 height 0
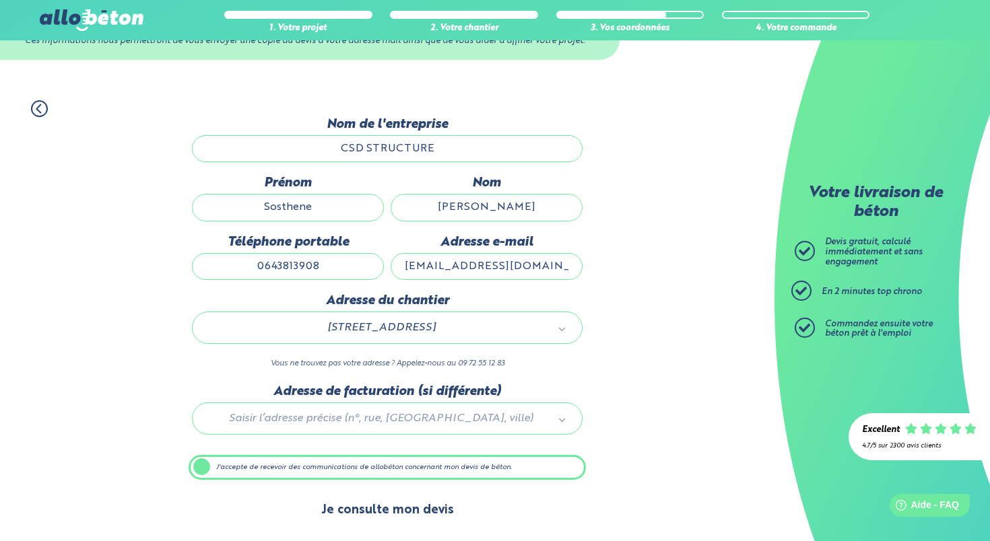
scroll to position [71, 0]
click at [364, 506] on button "Je consulte mon devis" at bounding box center [388, 510] width 160 height 34
